Goal: Transaction & Acquisition: Purchase product/service

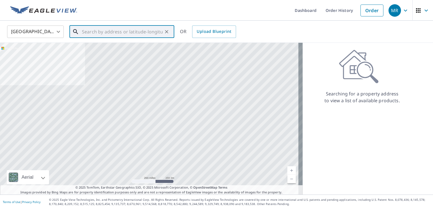
click at [125, 33] on input "text" at bounding box center [122, 32] width 81 height 16
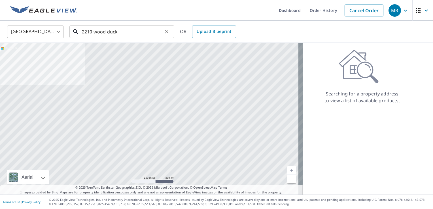
click at [124, 31] on input "2210 wood duck" at bounding box center [122, 32] width 81 height 16
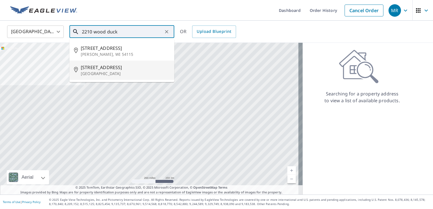
click at [114, 75] on p "[GEOGRAPHIC_DATA]" at bounding box center [125, 74] width 89 height 6
type input "[STREET_ADDRESS]"
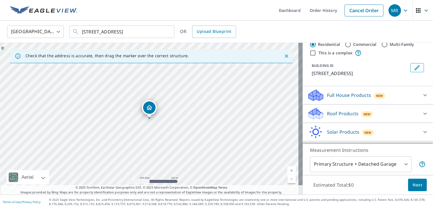
scroll to position [31, 0]
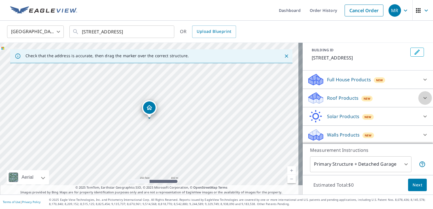
click at [422, 95] on icon at bounding box center [425, 98] width 7 height 7
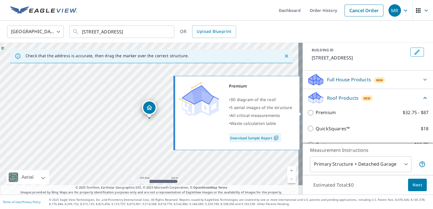
click at [308, 111] on input "Premium $32.75 - $87" at bounding box center [311, 112] width 8 height 7
checkbox input "true"
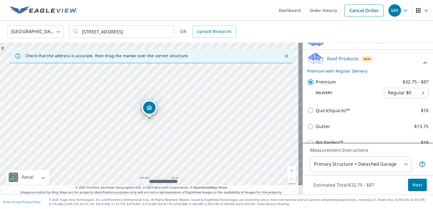
scroll to position [72, 0]
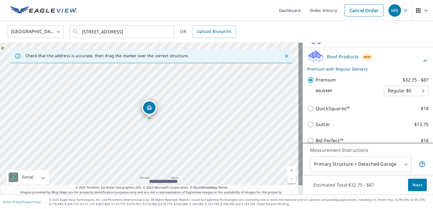
click at [408, 185] on button "Next" at bounding box center [417, 185] width 19 height 13
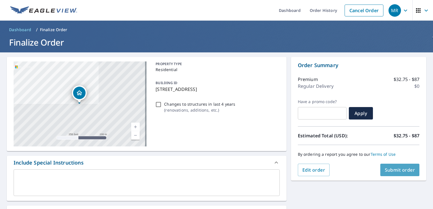
click at [394, 169] on span "Submit order" at bounding box center [400, 170] width 30 height 6
